Goal: Task Accomplishment & Management: Complete application form

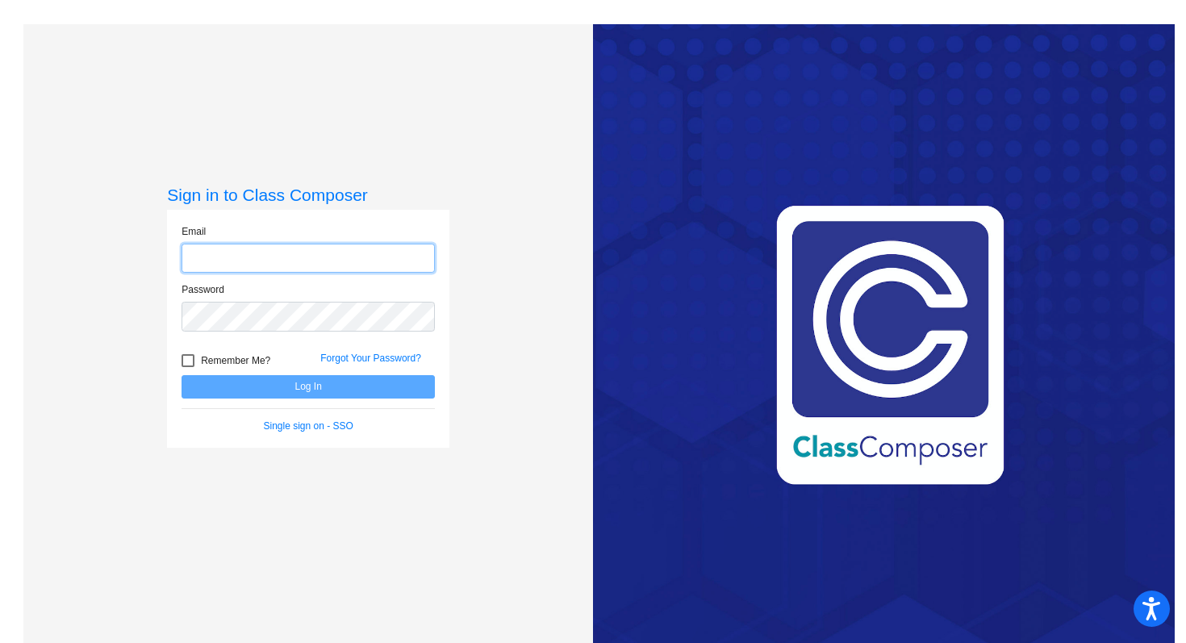
click at [369, 246] on input "email" at bounding box center [308, 259] width 253 height 30
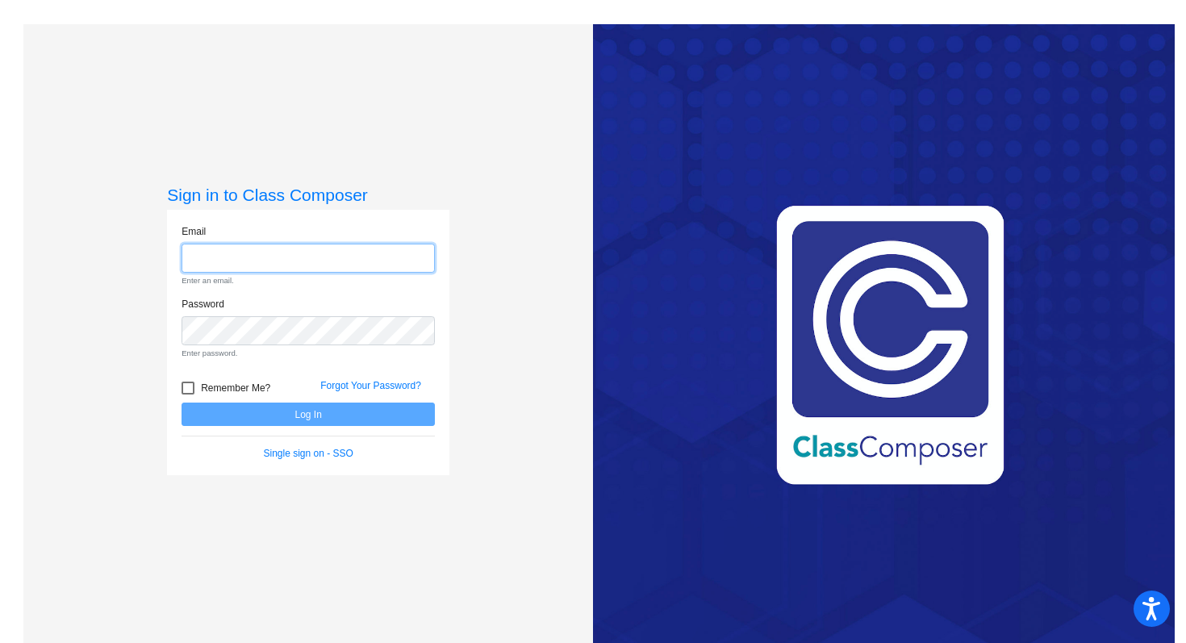
type input "[EMAIL_ADDRESS][DOMAIN_NAME]"
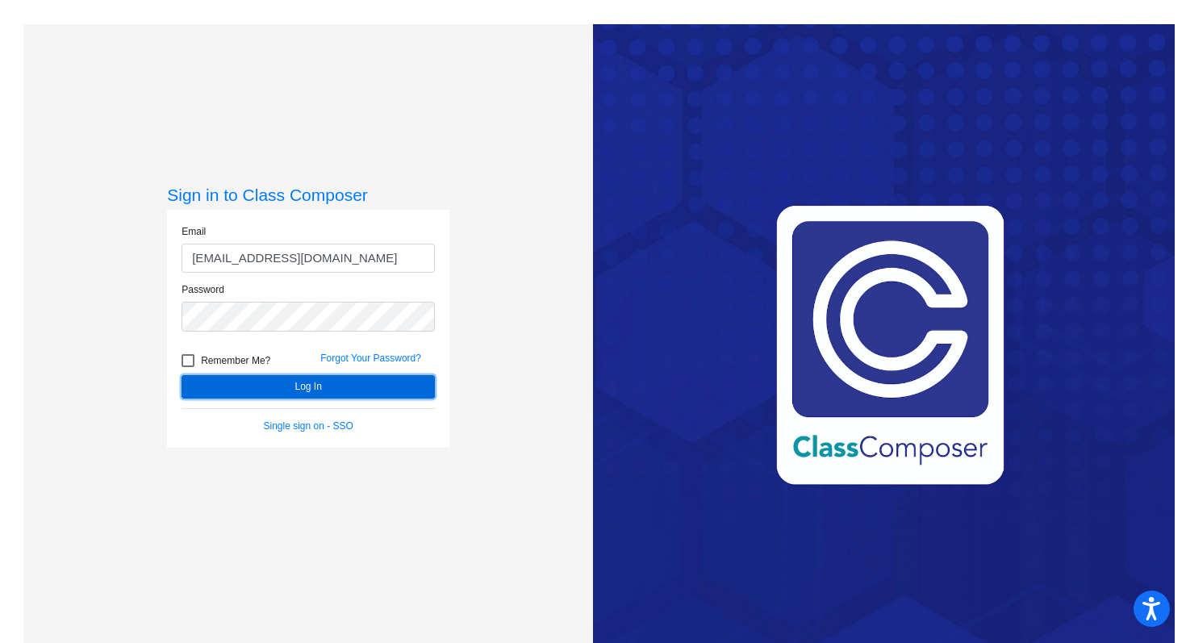
click at [246, 390] on button "Log In" at bounding box center [308, 386] width 253 height 23
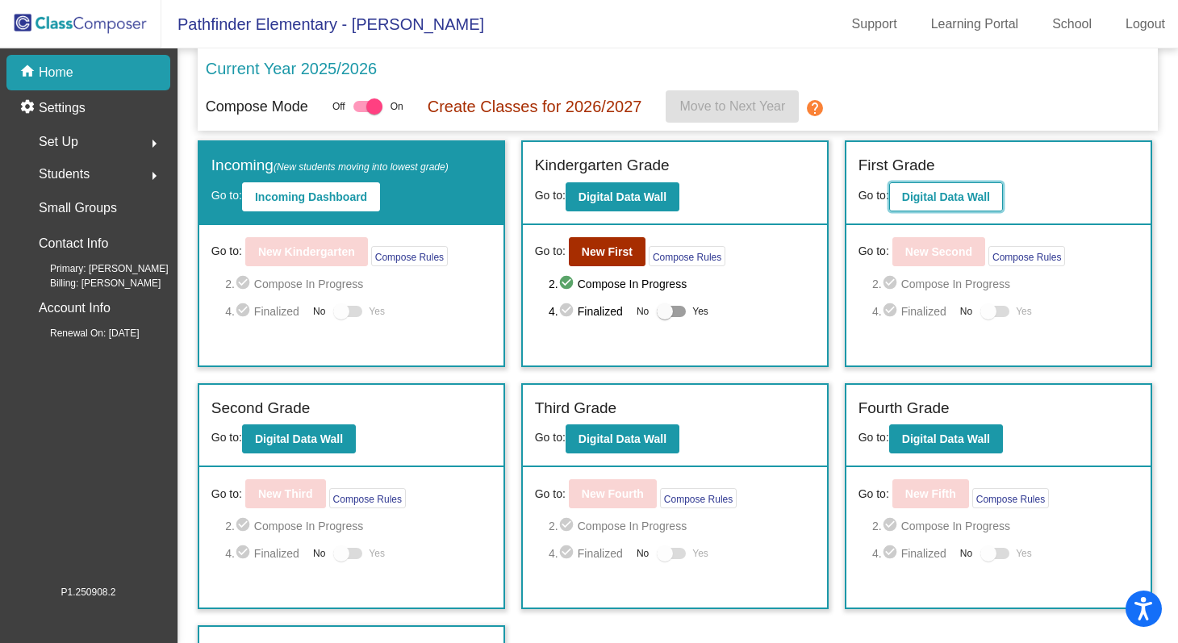
click at [946, 185] on button "Digital Data Wall" at bounding box center [946, 196] width 114 height 29
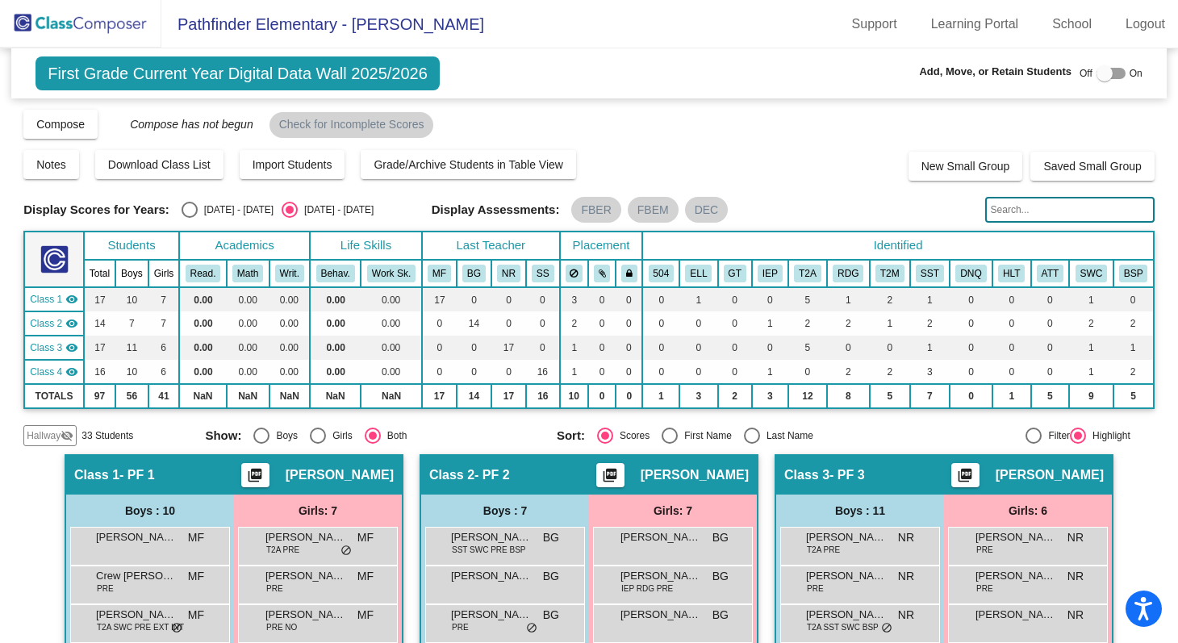
click at [998, 206] on input "text" at bounding box center [1069, 210] width 169 height 26
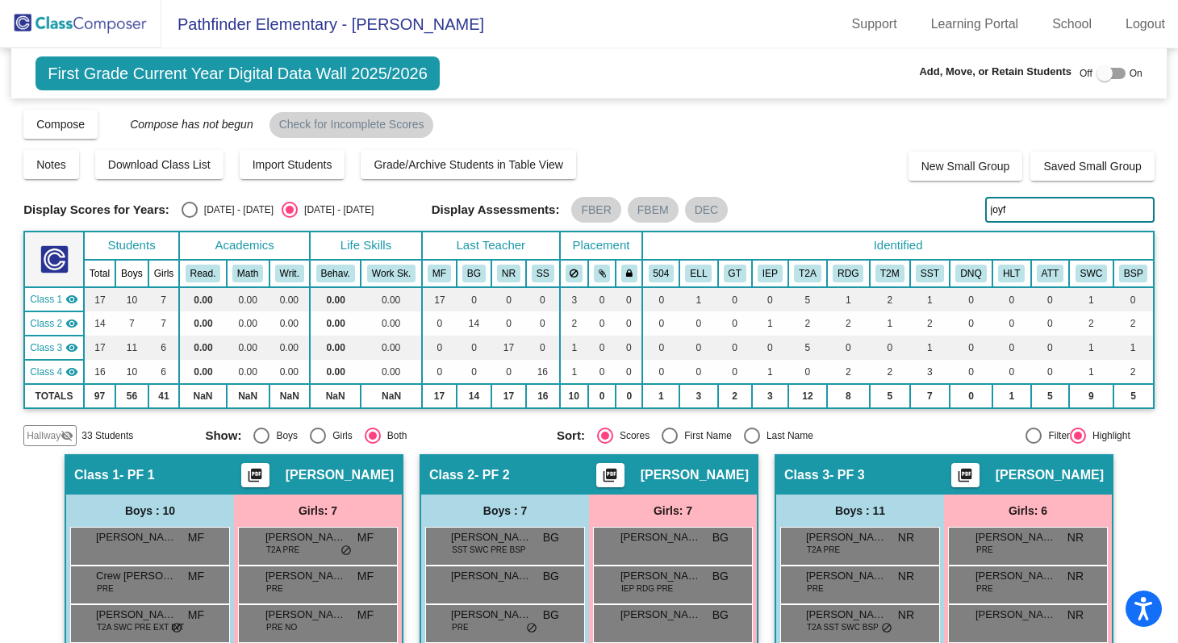
type input "joyf"
click at [139, 20] on img at bounding box center [80, 24] width 161 height 48
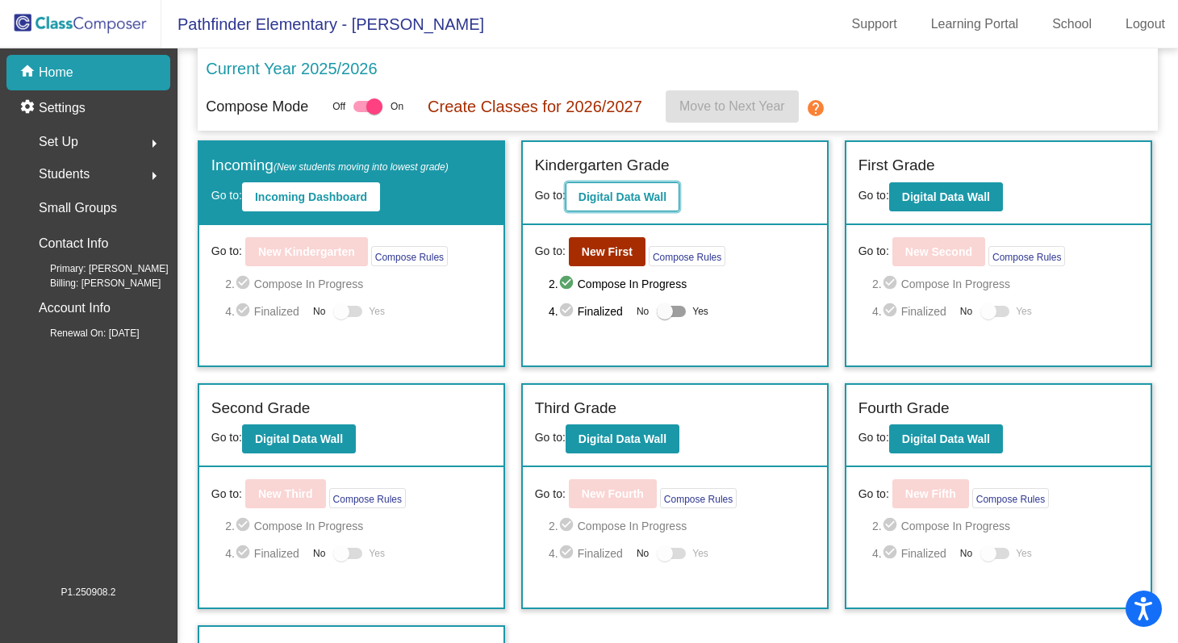
click at [608, 195] on b "Digital Data Wall" at bounding box center [622, 196] width 88 height 13
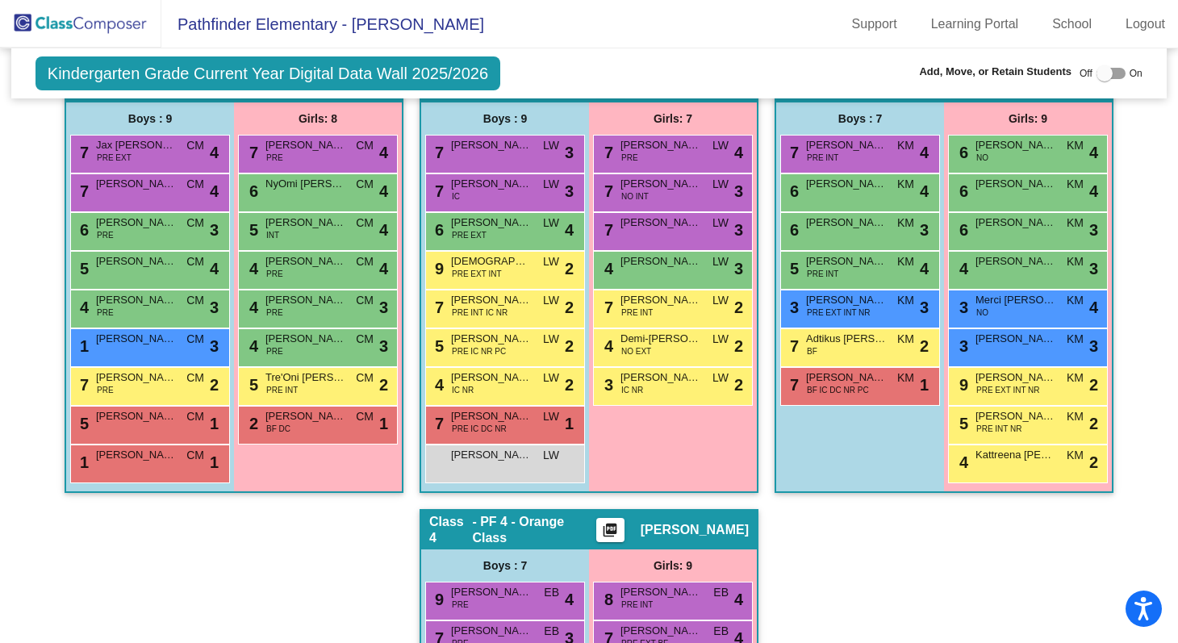
scroll to position [386, 0]
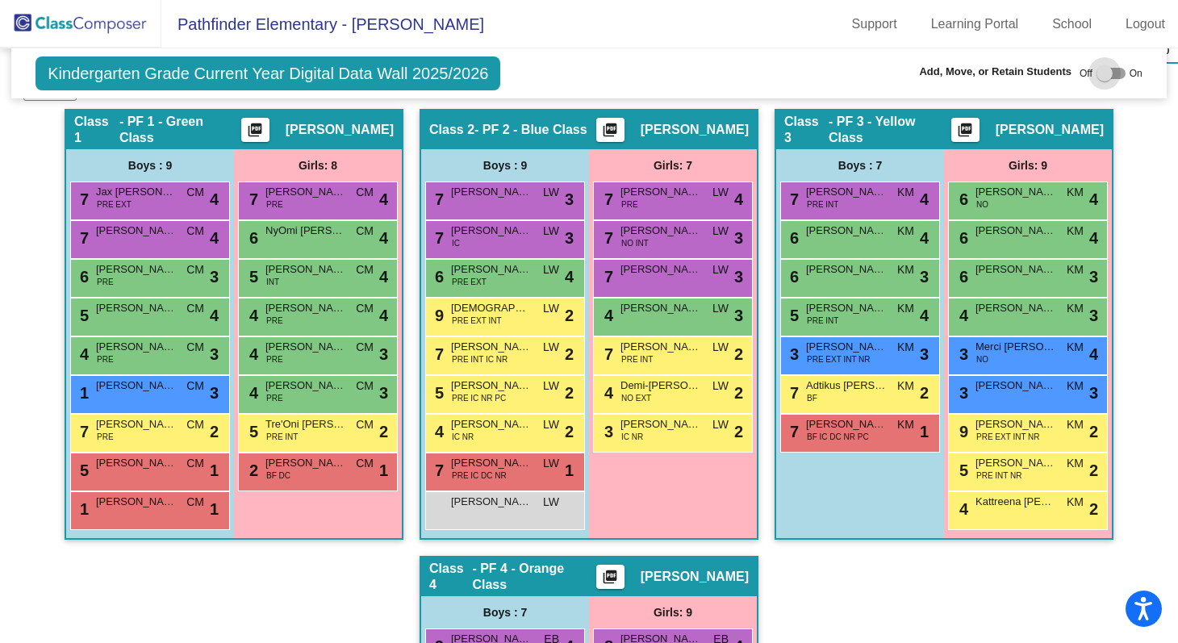
click at [1102, 64] on label at bounding box center [1110, 73] width 29 height 19
checkbox input "true"
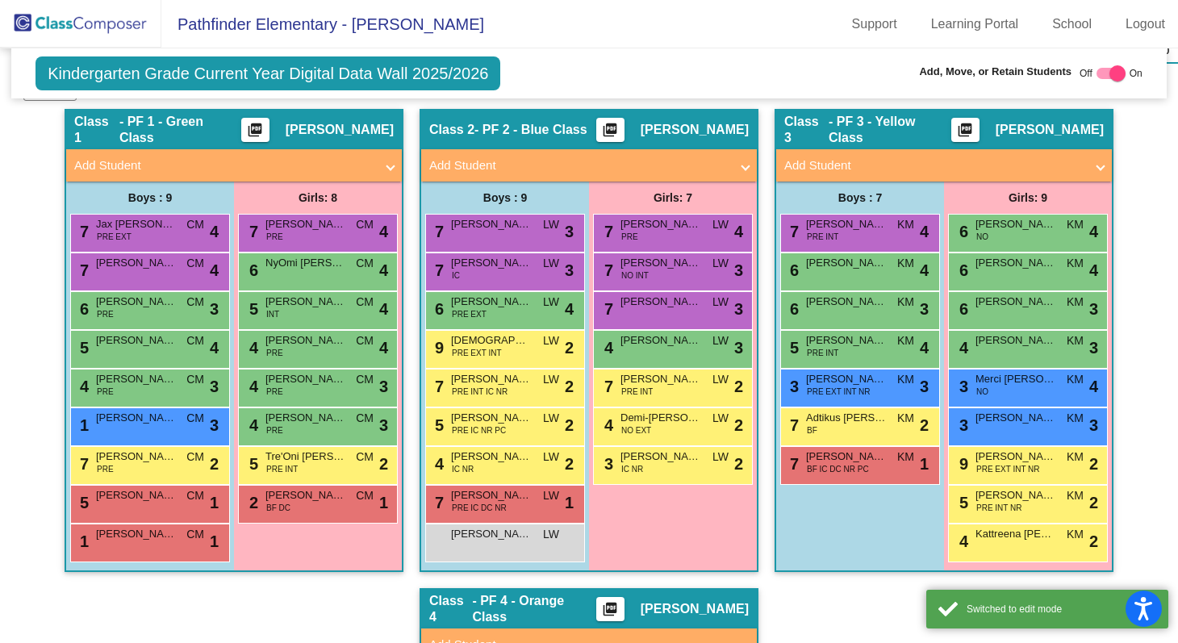
click at [659, 157] on mat-panel-title "Add Student" at bounding box center [579, 166] width 300 height 19
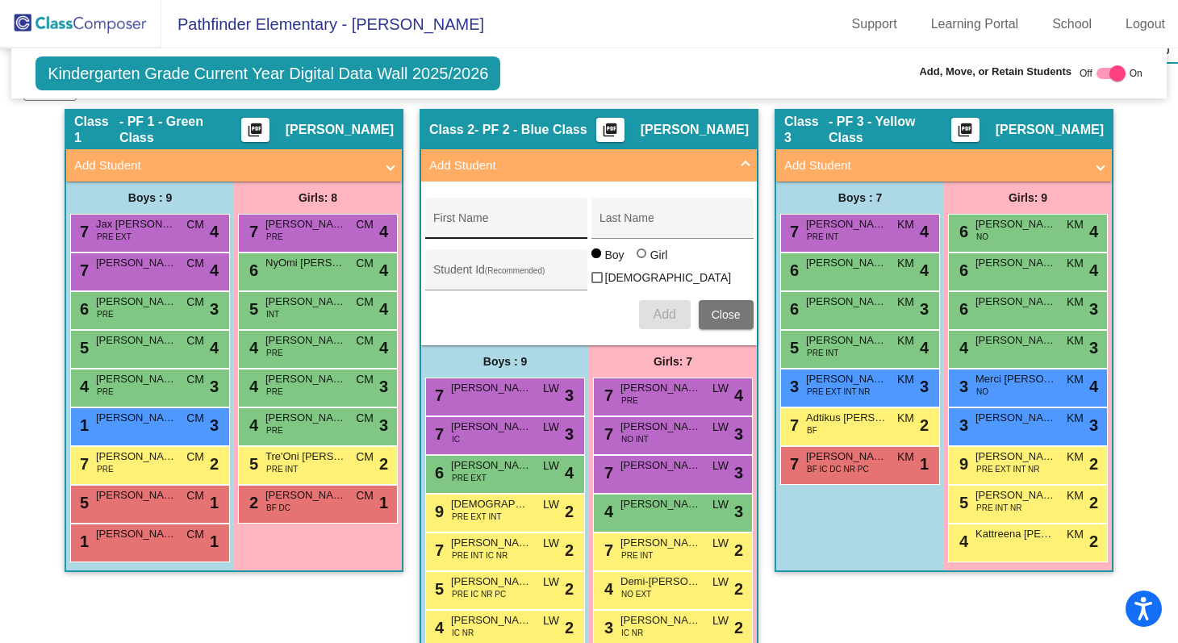
click at [544, 223] on input "First Name" at bounding box center [505, 224] width 145 height 13
click at [475, 224] on input "First Name" at bounding box center [505, 224] width 145 height 13
paste input "Roseanaly (Joyfully)"
type input "Roseanaly (Joyfully)"
click at [630, 225] on input "Last Name" at bounding box center [671, 224] width 145 height 13
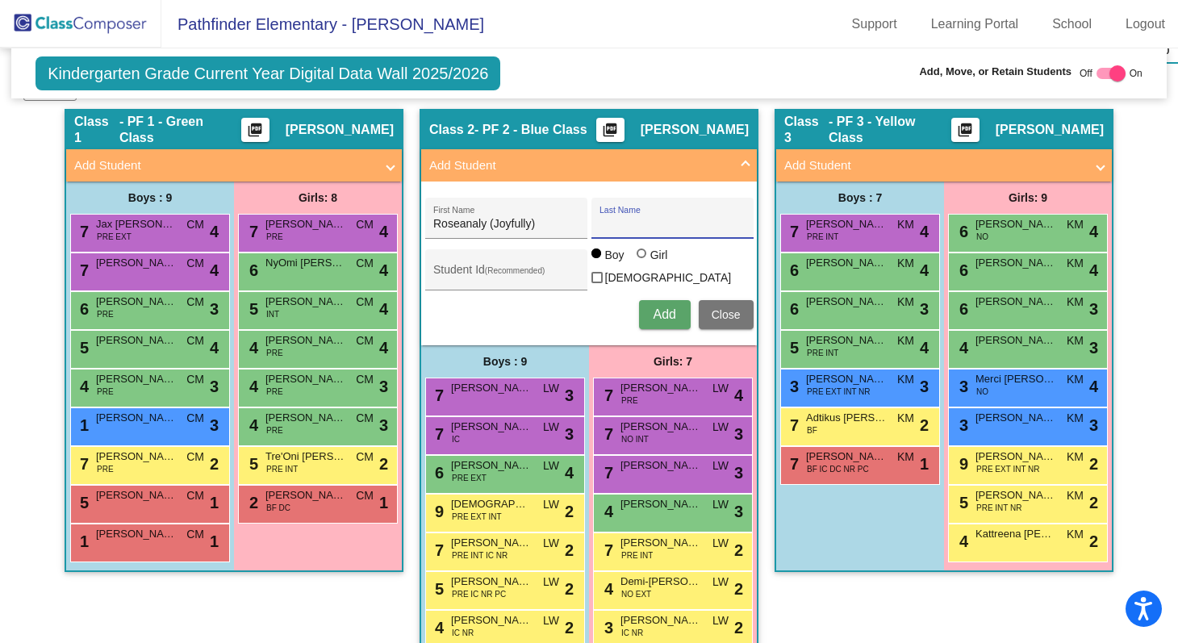
paste input "Assito"
type input "Assito"
click at [637, 258] on div at bounding box center [642, 253] width 10 height 10
click at [642, 261] on input "Girl" at bounding box center [642, 261] width 1 height 1
radio input "true"
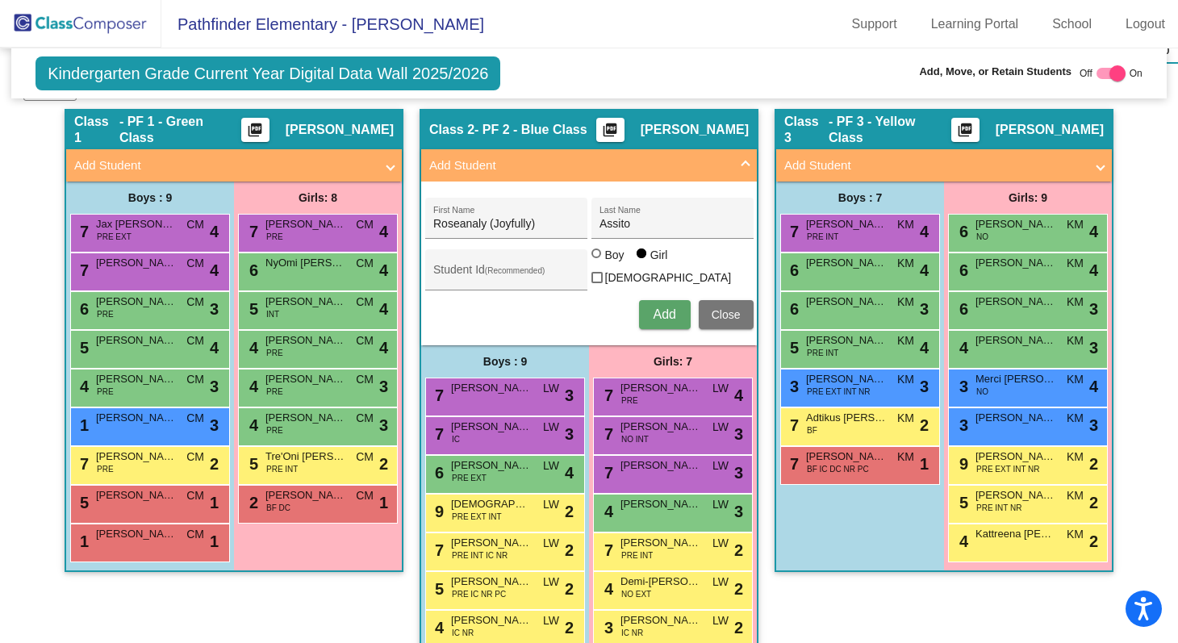
click at [658, 313] on span "Add" at bounding box center [664, 314] width 23 height 14
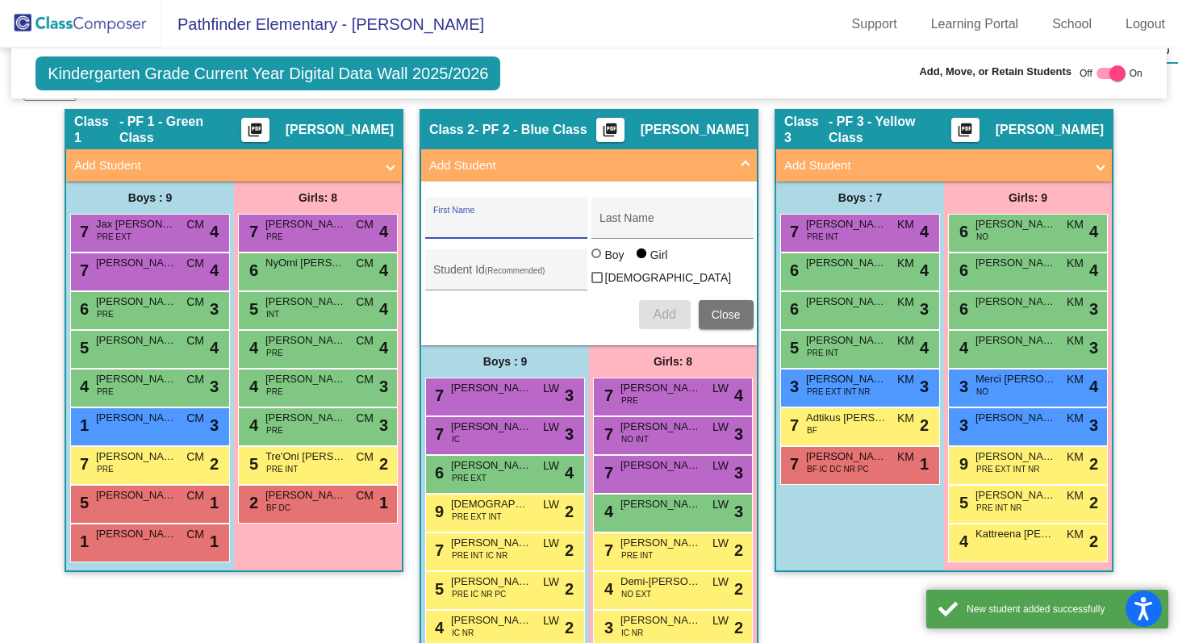
click at [712, 310] on span "Close" at bounding box center [726, 314] width 29 height 13
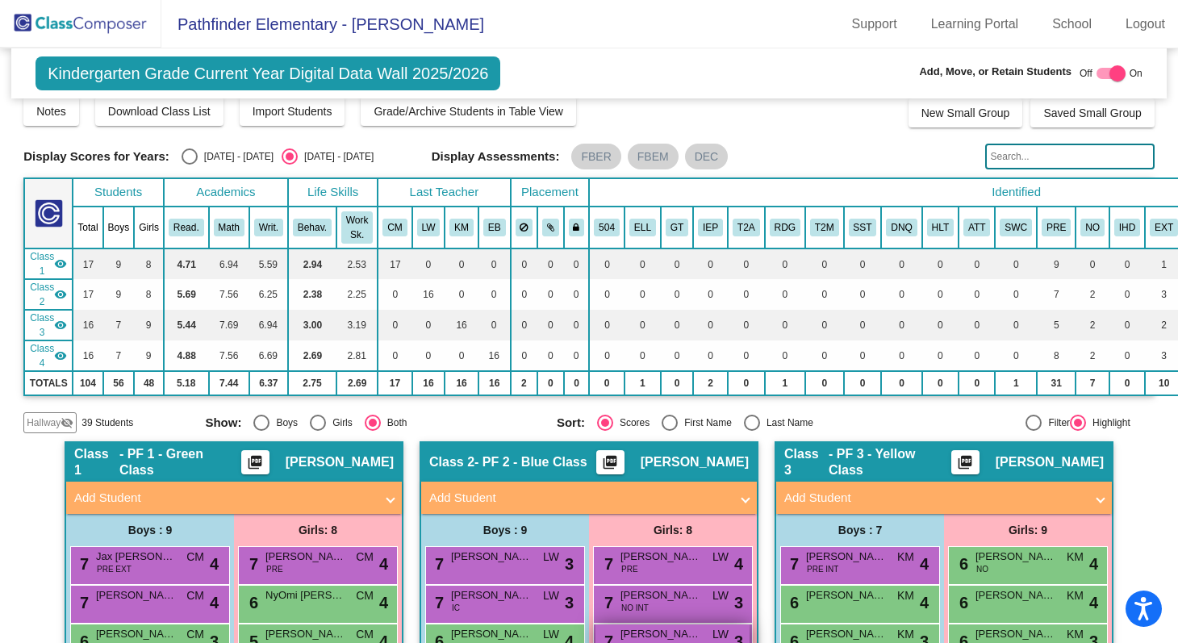
scroll to position [0, 0]
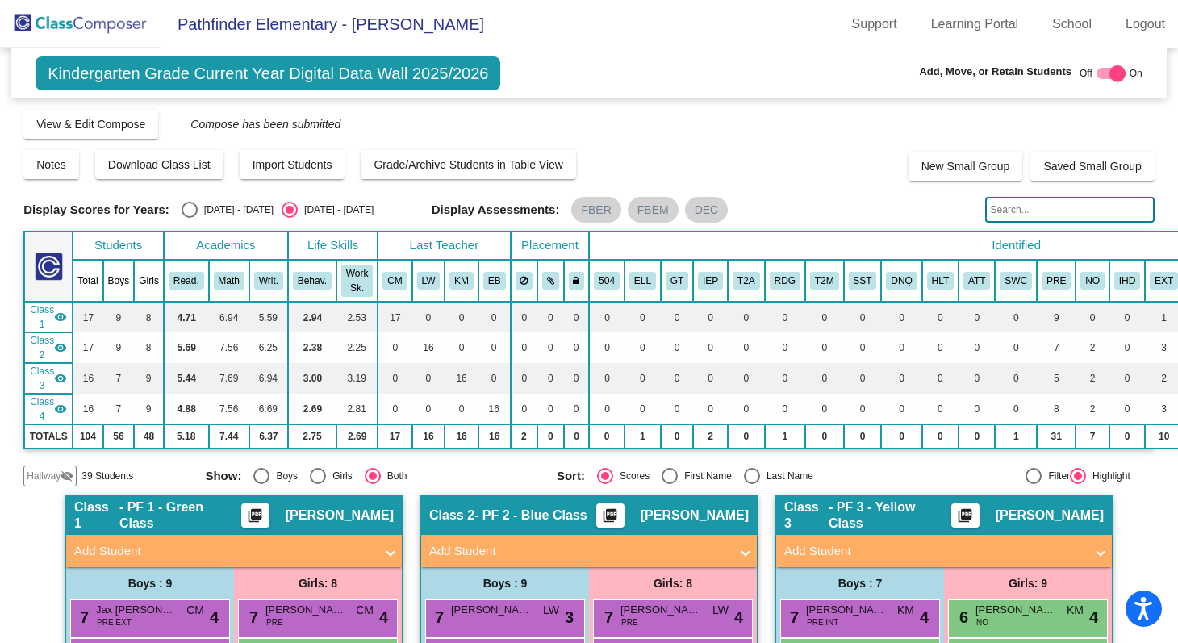
click at [1111, 69] on div at bounding box center [1117, 73] width 16 height 16
checkbox input "false"
